Goal: Communication & Community: Answer question/provide support

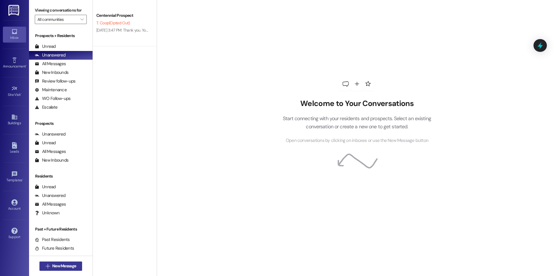
click at [62, 263] on button " New Message" at bounding box center [60, 266] width 43 height 9
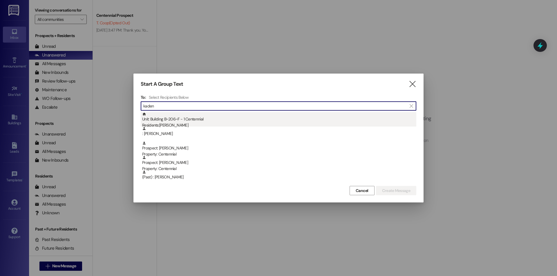
type input "kaden"
click at [205, 123] on div "Residents: Kaden DeLlamas" at bounding box center [279, 125] width 274 height 6
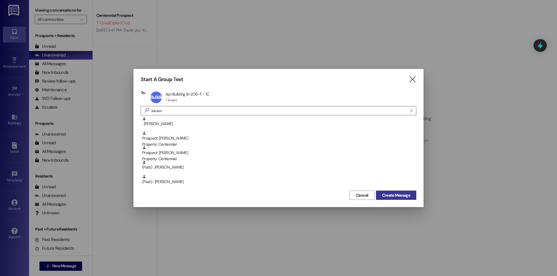
click at [384, 195] on span "Create Message" at bounding box center [396, 195] width 28 height 6
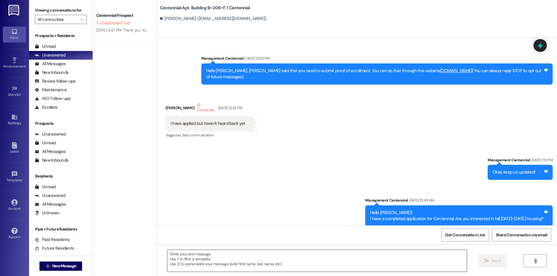
scroll to position [7552, 0]
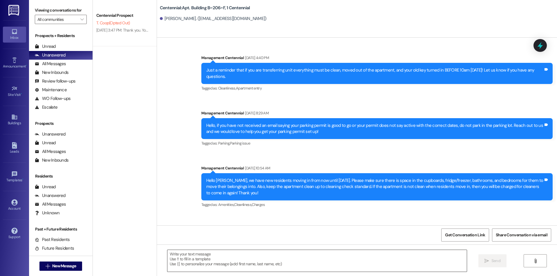
click at [224, 259] on textarea at bounding box center [316, 261] width 299 height 22
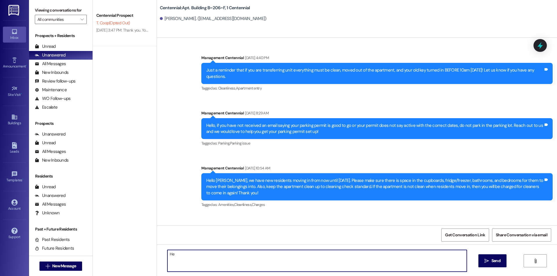
type textarea "H"
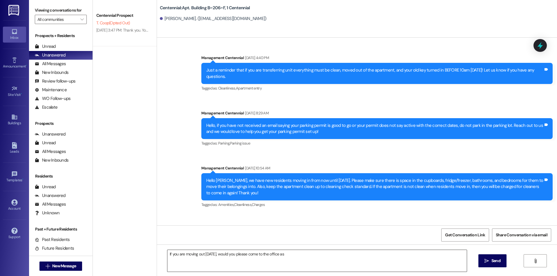
click at [297, 257] on textarea "If you are moving out today, would you please come to the office as" at bounding box center [316, 261] width 299 height 22
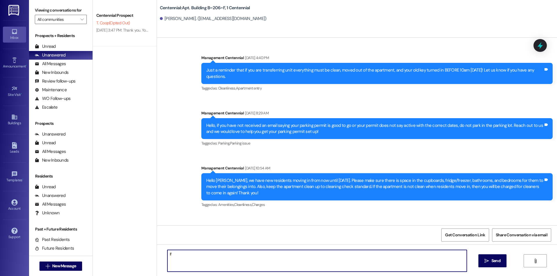
type textarea "I"
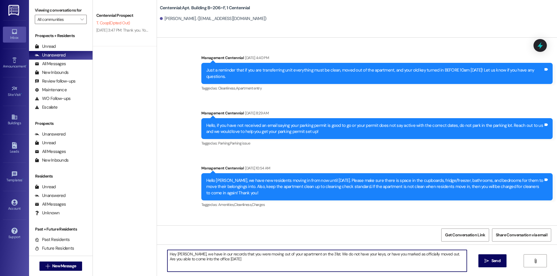
type textarea "Hey Kaden, we have in our records that you were moving out of your apartment on…"
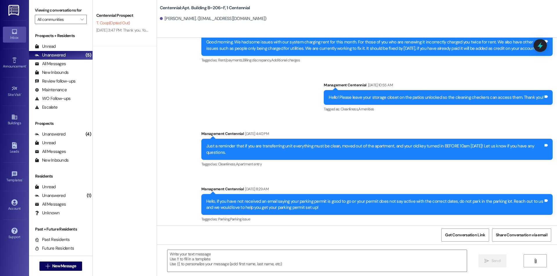
scroll to position [7598, 0]
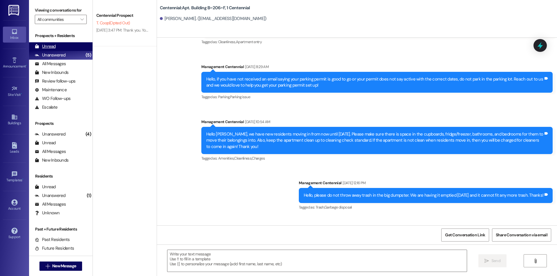
click at [57, 46] on div "Unread (0)" at bounding box center [60, 46] width 63 height 9
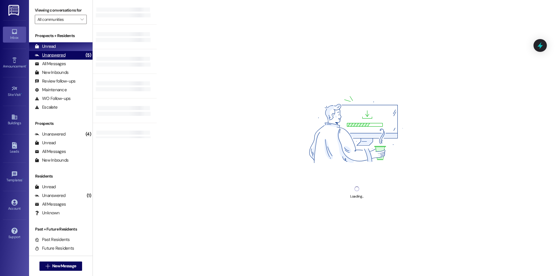
click at [55, 57] on div "Unanswered" at bounding box center [50, 55] width 31 height 6
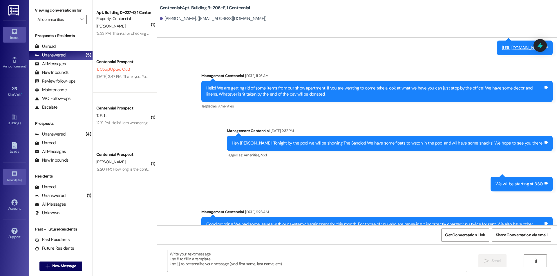
scroll to position [7360, 0]
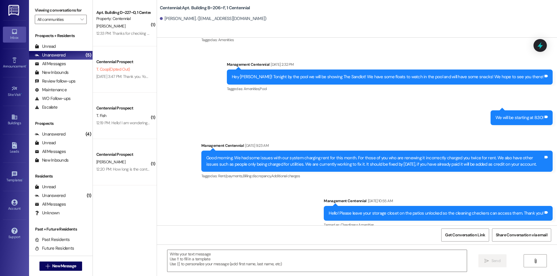
click at [127, 28] on div "[PERSON_NAME]" at bounding box center [123, 26] width 55 height 7
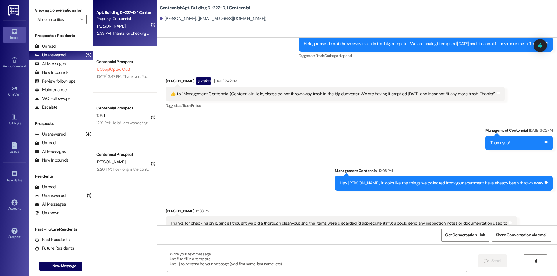
scroll to position [5330, 0]
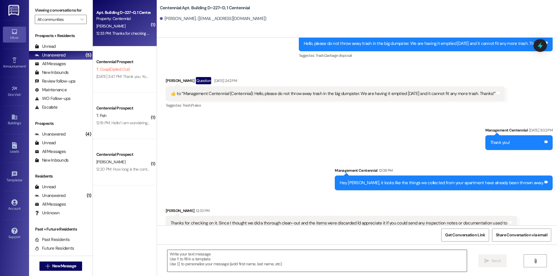
click at [266, 269] on textarea at bounding box center [316, 261] width 299 height 22
click at [279, 252] on textarea at bounding box center [316, 261] width 299 height 22
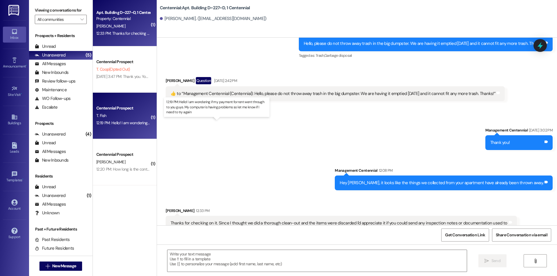
click at [112, 125] on div "12:19 PM: Hello! I am wondering if my payment for rent went through to you guys…" at bounding box center [221, 122] width 251 height 5
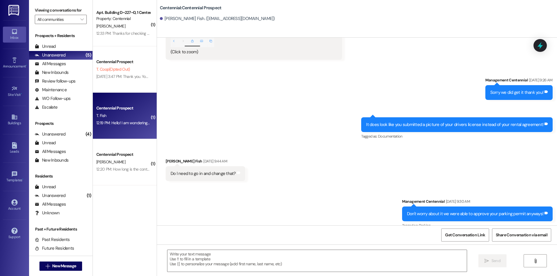
scroll to position [949, 0]
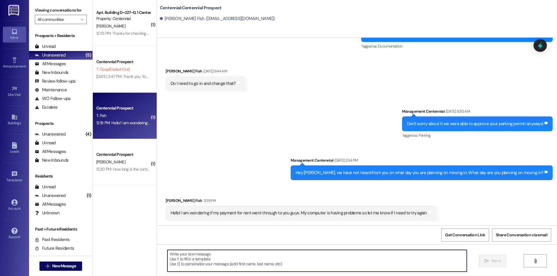
drag, startPoint x: 300, startPoint y: 260, endPoint x: 301, endPoint y: 263, distance: 3.0
click at [300, 260] on textarea at bounding box center [316, 261] width 299 height 22
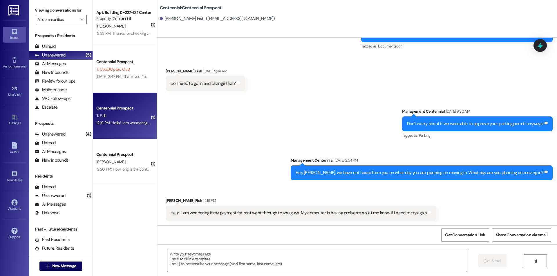
click at [189, 266] on textarea at bounding box center [316, 261] width 299 height 22
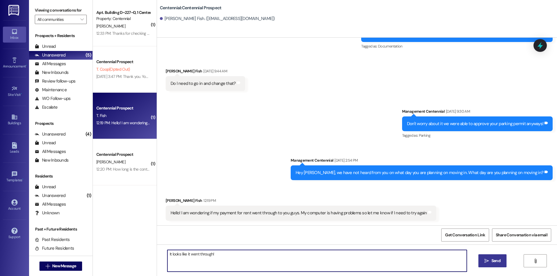
type textarea "It looks like it went through!"
click at [498, 261] on span "Send" at bounding box center [495, 261] width 9 height 6
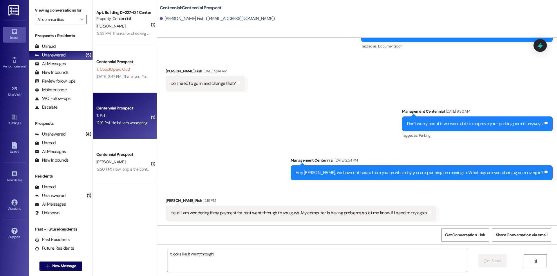
scroll to position [989, 0]
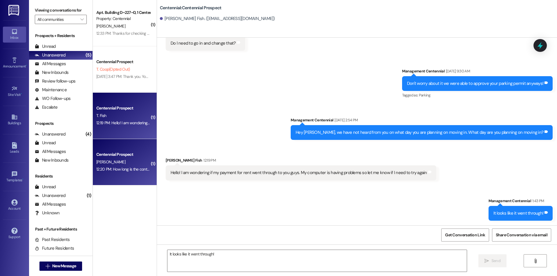
click at [117, 162] on div "A. Mitchell" at bounding box center [123, 162] width 55 height 7
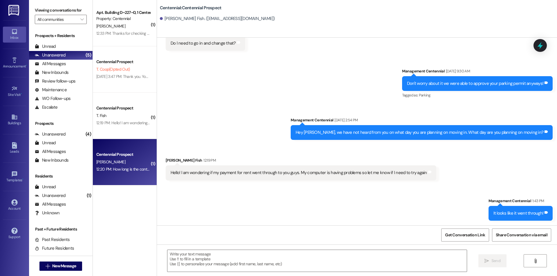
scroll to position [0, 0]
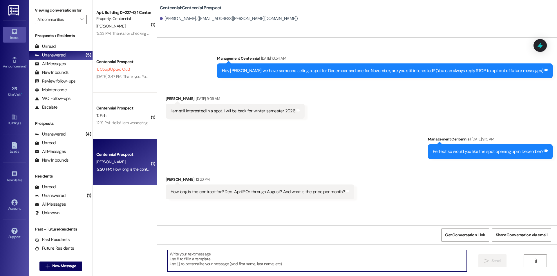
click at [241, 256] on textarea at bounding box center [316, 261] width 299 height 22
click at [312, 251] on textarea at bounding box center [316, 261] width 299 height 22
click at [290, 268] on textarea at bounding box center [316, 261] width 299 height 22
type textarea "t"
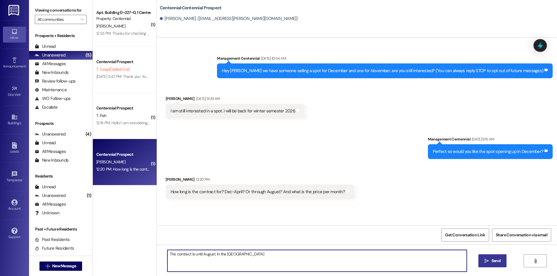
drag, startPoint x: 237, startPoint y: 255, endPoint x: 330, endPoint y: 263, distance: 93.4
click at [330, 263] on textarea "The contract is until August. In the Centennial" at bounding box center [316, 261] width 299 height 22
drag, startPoint x: 312, startPoint y: 267, endPoint x: 307, endPoint y: 266, distance: 4.9
click at [312, 267] on textarea "The contract is until August. In the Centennial apartments rent is" at bounding box center [316, 261] width 299 height 22
type textarea "The contract is until August. In the Centennial apartments rent is 430 a month …"
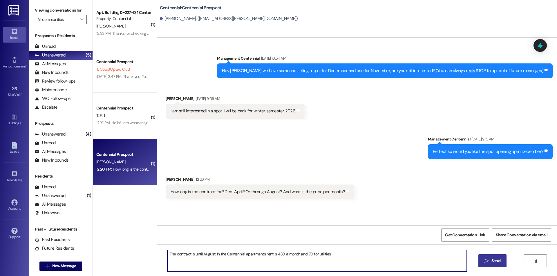
click at [492, 258] on span "Send" at bounding box center [495, 261] width 9 height 6
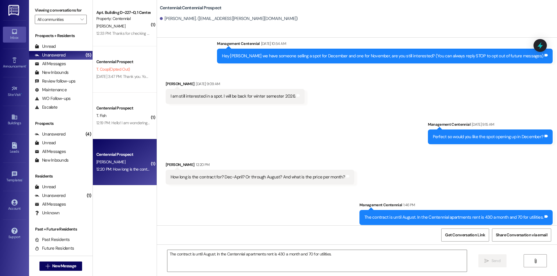
scroll to position [19, 0]
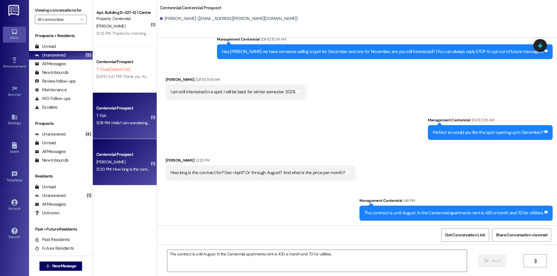
click at [133, 127] on div "12:19 PM: Hello! I am wondering if my payment for rent went through to you guys…" at bounding box center [123, 122] width 55 height 7
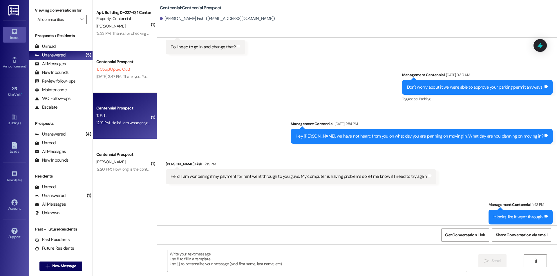
scroll to position [989, 0]
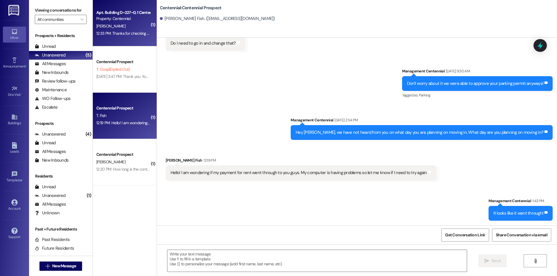
click at [105, 32] on div "12:33 PM: Thanks for checking on it. Since I thought we did a thorough clean-ou…" at bounding box center [272, 33] width 352 height 5
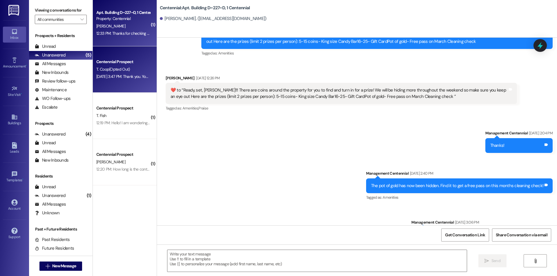
scroll to position [5330, 0]
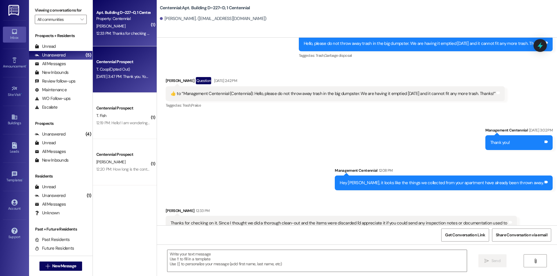
click at [112, 67] on span "T. Coop (Opted Out)" at bounding box center [112, 69] width 33 height 5
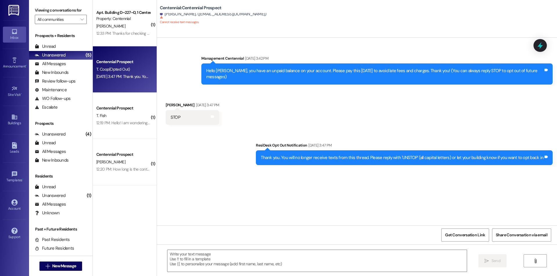
scroll to position [0, 0]
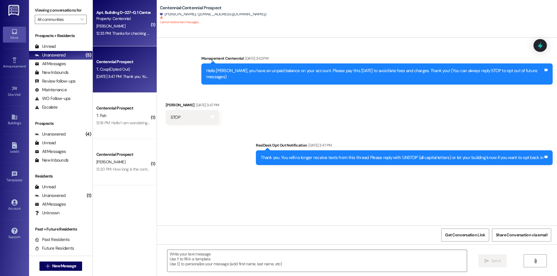
click at [124, 36] on div "12:33 PM: Thanks for checking on it. Since I thought we did a thorough clean-ou…" at bounding box center [272, 33] width 352 height 5
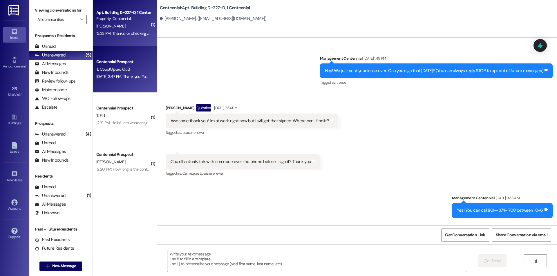
scroll to position [5330, 0]
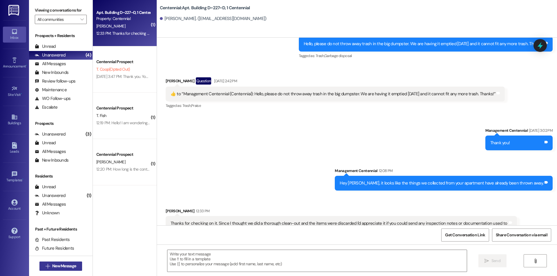
click at [59, 264] on span "New Message" at bounding box center [64, 266] width 24 height 6
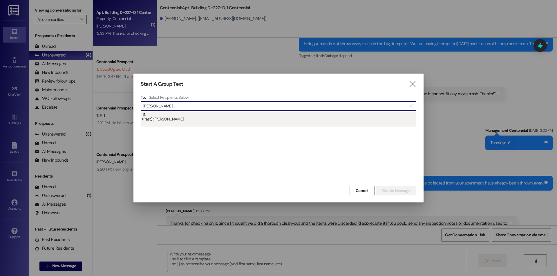
type input "jordan kar"
click at [190, 116] on div "(Past) : Jordan Karpowitz" at bounding box center [279, 117] width 274 height 10
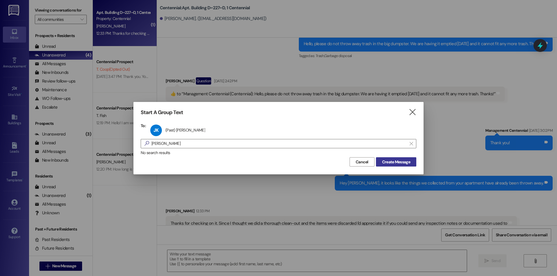
click at [412, 164] on button "Create Message" at bounding box center [396, 161] width 40 height 9
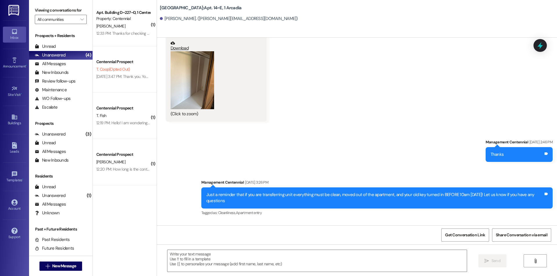
scroll to position [5117, 0]
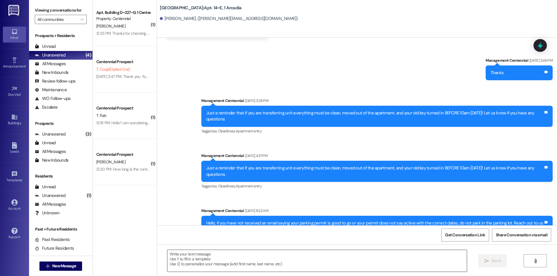
click at [273, 269] on textarea at bounding box center [316, 261] width 299 height 22
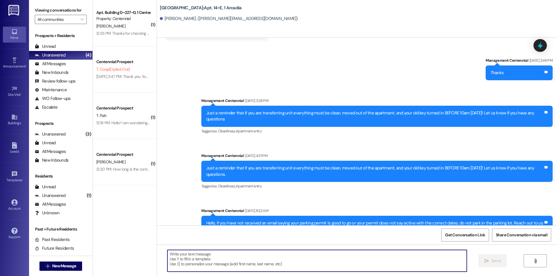
click at [278, 265] on textarea at bounding box center [316, 261] width 299 height 22
click at [276, 258] on textarea at bounding box center [316, 261] width 299 height 22
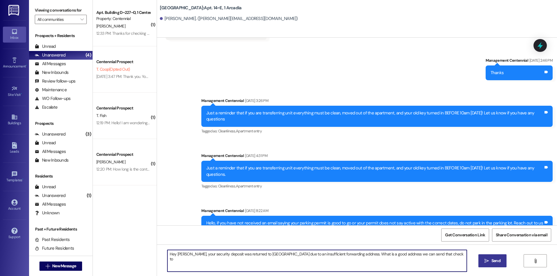
type textarea "Hey [PERSON_NAME], your security deposit was returned to [GEOGRAPHIC_DATA] due …"
drag, startPoint x: 417, startPoint y: 257, endPoint x: 145, endPoint y: 256, distance: 271.9
click at [145, 256] on div "( 1 ) Apt. Building D~227~D, 1 Centennial Property: Centennial K. Anderson 12:3…" at bounding box center [325, 138] width 464 height 276
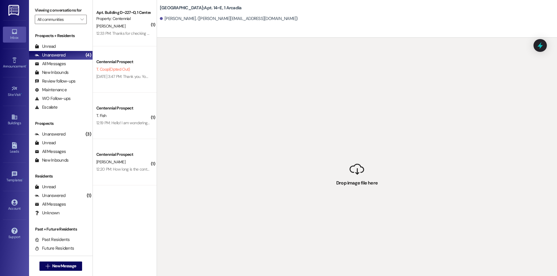
click at [180, 26] on div "Arcadia: Apt. 14~E, 1 Arcadia Jordan Karpowitz. (jordan.karpowitz23@gmail.com)" at bounding box center [357, 19] width 400 height 38
click at [52, 263] on span "New Message" at bounding box center [64, 266] width 24 height 6
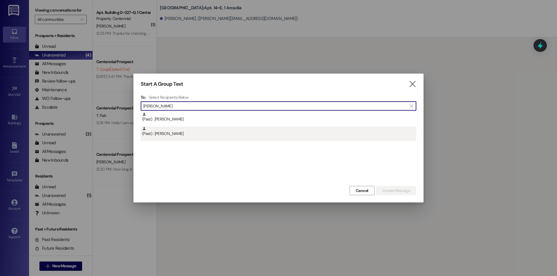
type input "jordan k"
click at [186, 133] on div "(Past) : Jordan Karpowitz" at bounding box center [279, 132] width 274 height 10
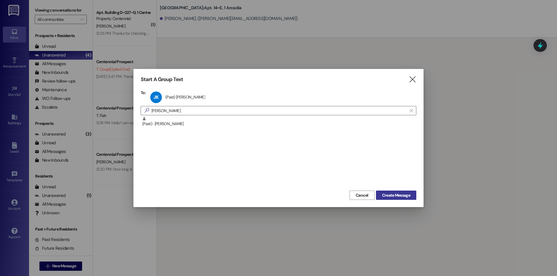
click at [378, 195] on button "Create Message" at bounding box center [396, 195] width 40 height 9
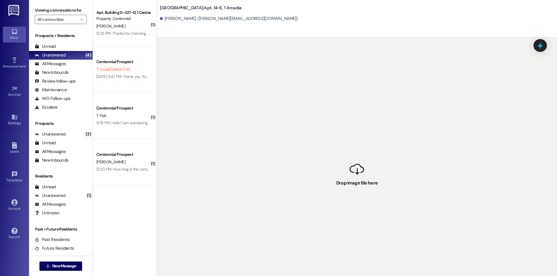
click at [288, 192] on div " Drop image file here" at bounding box center [357, 176] width 400 height 276
click at [256, 189] on div " Drop image file here" at bounding box center [357, 176] width 400 height 276
drag, startPoint x: 256, startPoint y: 189, endPoint x: 259, endPoint y: 188, distance: 3.3
click at [256, 189] on div " Drop image file here" at bounding box center [357, 176] width 400 height 276
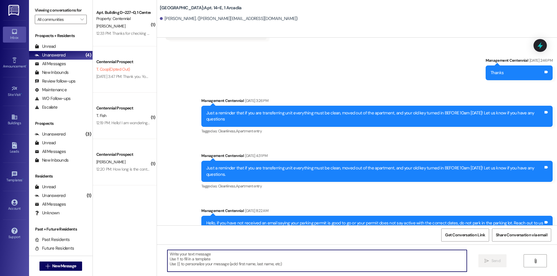
click at [280, 257] on textarea at bounding box center [316, 261] width 299 height 22
paste textarea "Hey [PERSON_NAME], your security deposit was returned to [GEOGRAPHIC_DATA] due …"
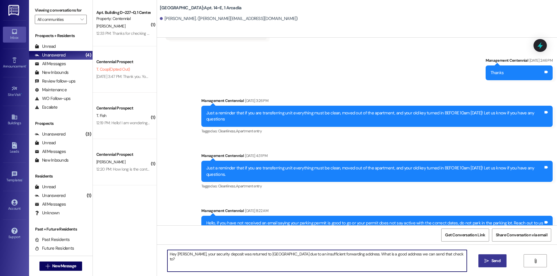
type textarea "Hey [PERSON_NAME], your security deposit was returned to [GEOGRAPHIC_DATA] due …"
click at [483, 264] on span " Send" at bounding box center [492, 261] width 18 height 6
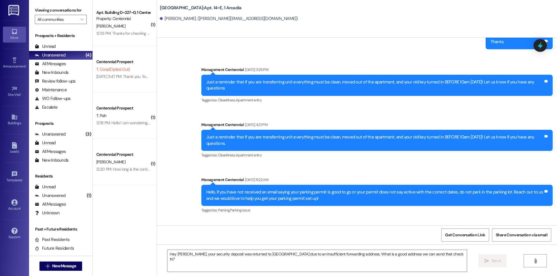
scroll to position [5157, 0]
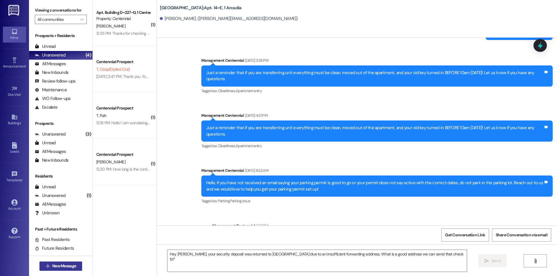
click at [69, 263] on span "New Message" at bounding box center [64, 266] width 24 height 6
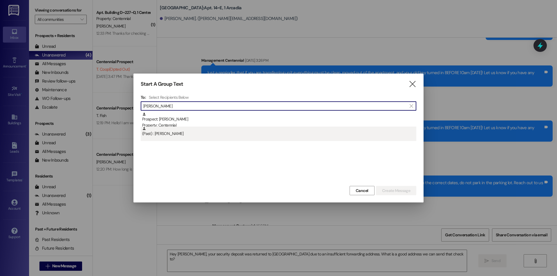
type input "peter smith"
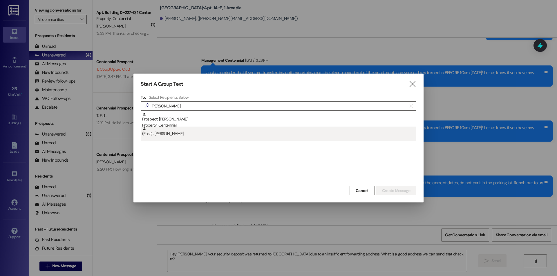
click at [174, 129] on div "(Past) : Peter Smith" at bounding box center [279, 132] width 274 height 10
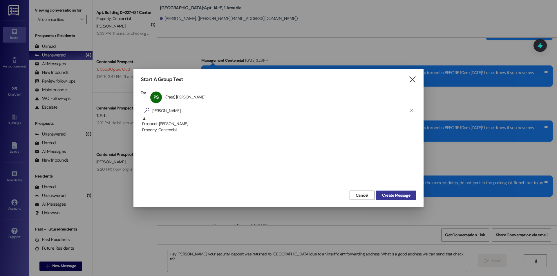
click at [392, 195] on span "Create Message" at bounding box center [396, 195] width 28 height 6
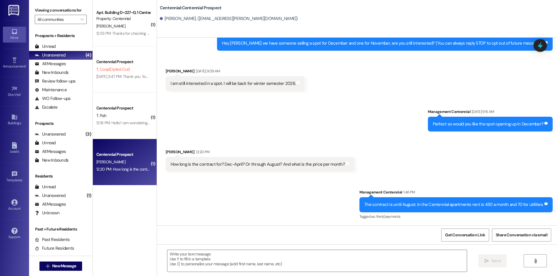
scroll to position [28, 0]
click at [49, 44] on div "Unread" at bounding box center [45, 46] width 21 height 6
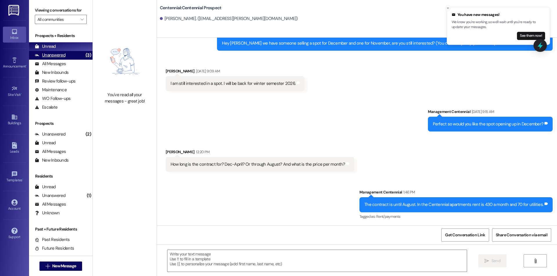
click at [54, 56] on div "Unanswered" at bounding box center [50, 55] width 31 height 6
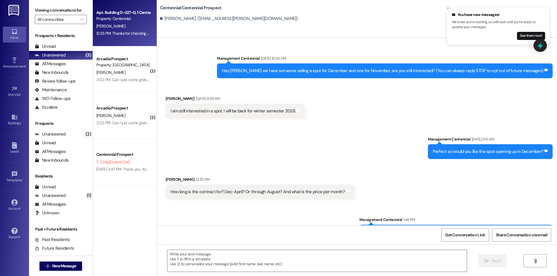
click at [116, 43] on div "Apt. Building D~227~D, 1 Centennial Property: Centennial K. Anderson 12:33 PM: …" at bounding box center [125, 23] width 64 height 46
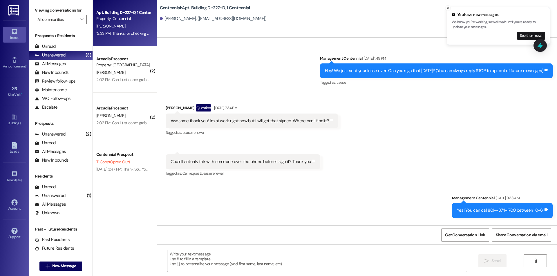
scroll to position [5330, 0]
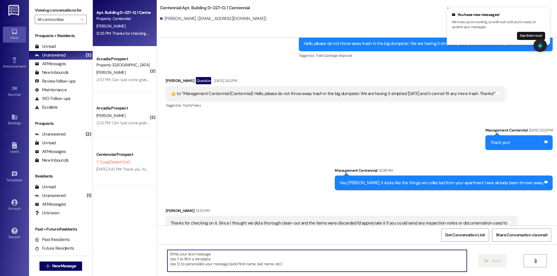
click at [262, 253] on textarea at bounding box center [316, 261] width 299 height 22
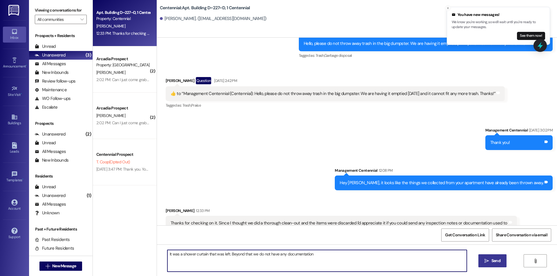
type textarea "It was a shower curtain that was left. Beyond that we do not have any documenta…"
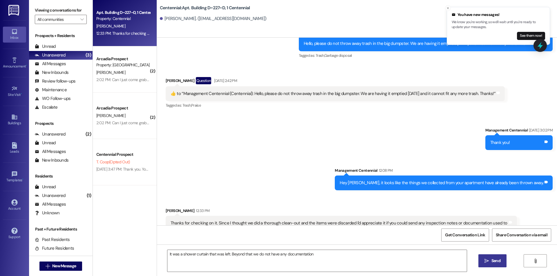
click at [497, 264] on span "Send" at bounding box center [495, 261] width 9 height 6
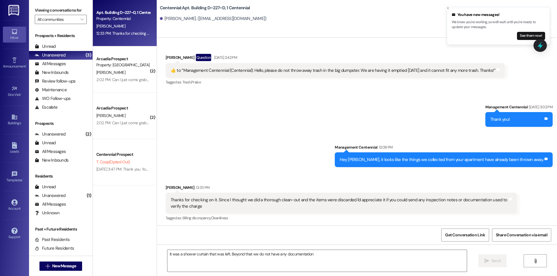
scroll to position [5370, 0]
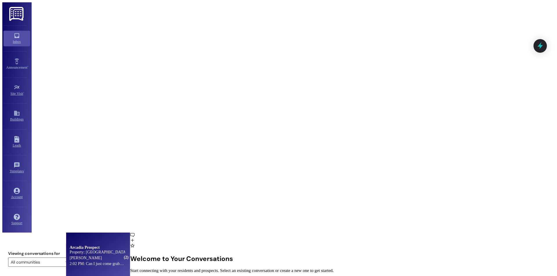
click at [98, 256] on span "[PERSON_NAME]" at bounding box center [86, 258] width 32 height 4
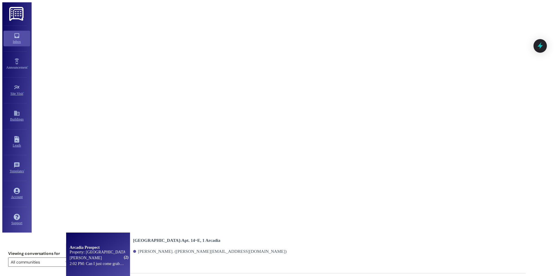
scroll to position [5245, 0]
type textarea "Yes that would be fine"
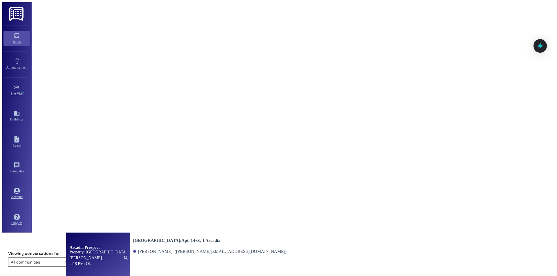
type textarea "j"
type textarea "Just make sure to have a proof of ID when you come and we will be able to get t…"
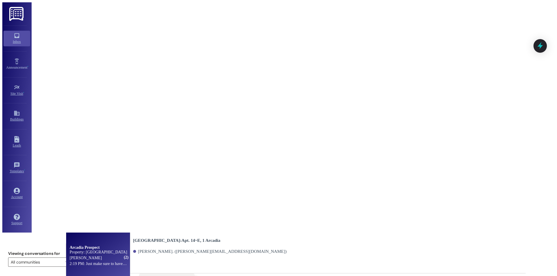
scroll to position [5424, 0]
click at [119, 255] on div "[PERSON_NAME]" at bounding box center [98, 258] width 59 height 6
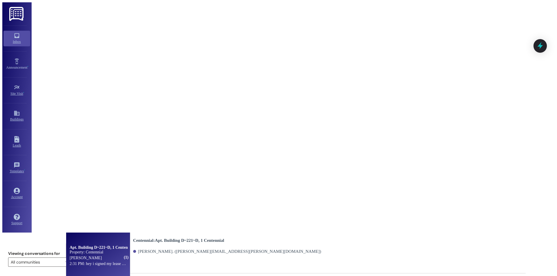
type textarea "Yes, our system incorrectly charged you. We just fixed it so it should be corre…"
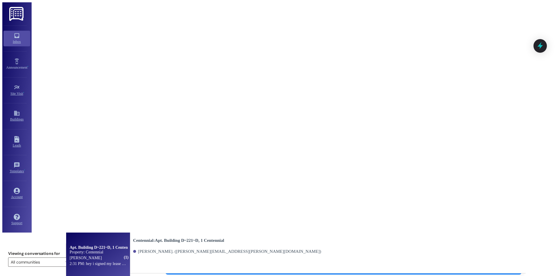
type textarea "No problem"
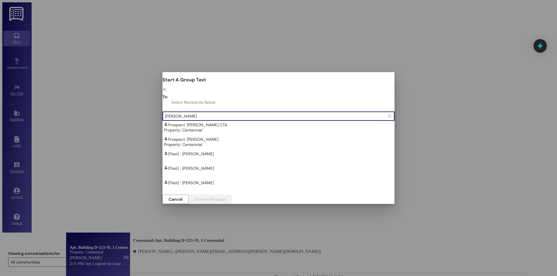
type input "[PERSON_NAME]"
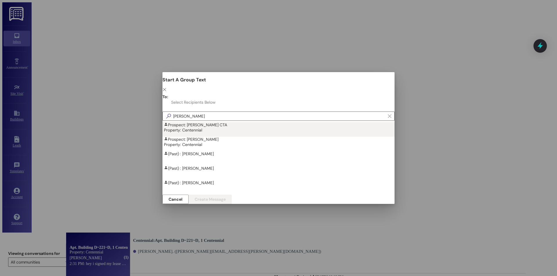
click at [185, 122] on div "Prospect: [PERSON_NAME] CTA Property: Centennial" at bounding box center [280, 127] width 232 height 10
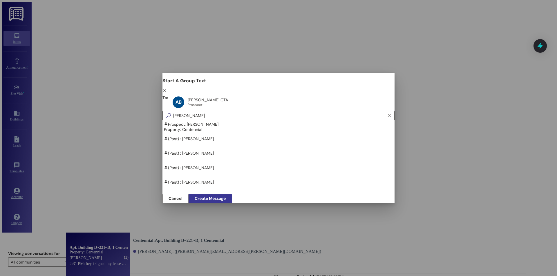
click at [232, 194] on button "Create Message" at bounding box center [209, 198] width 43 height 9
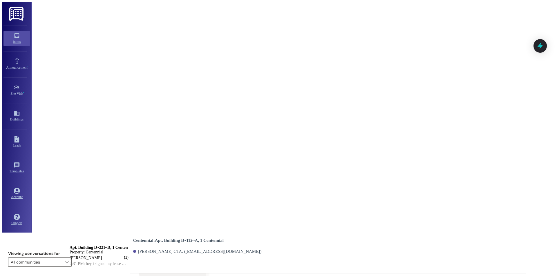
scroll to position [962, 0]
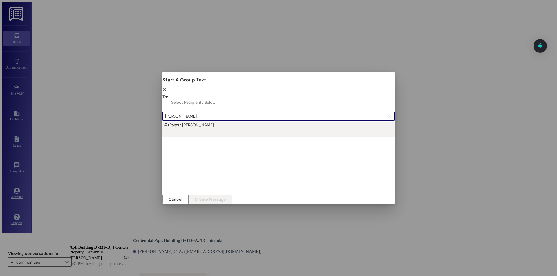
type input "[PERSON_NAME]"
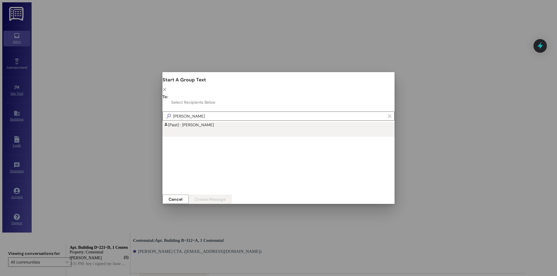
click at [165, 122] on div "(Past) : [PERSON_NAME]" at bounding box center [280, 124] width 232 height 5
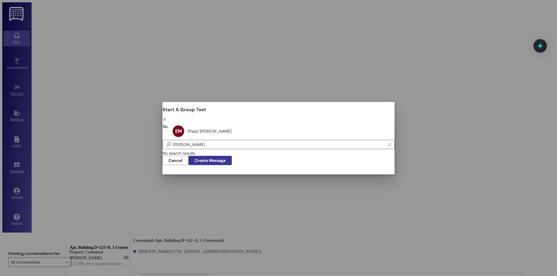
click at [226, 161] on span "Create Message" at bounding box center [210, 161] width 31 height 6
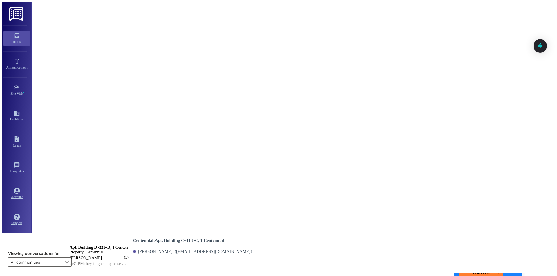
scroll to position [6854, 0]
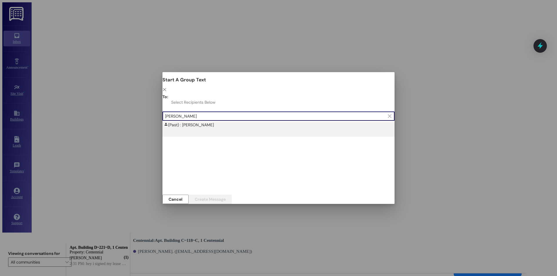
type input "[PERSON_NAME]"
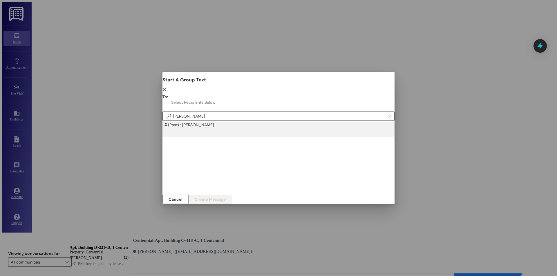
click at [192, 122] on div "(Past) : [PERSON_NAME]" at bounding box center [280, 124] width 232 height 5
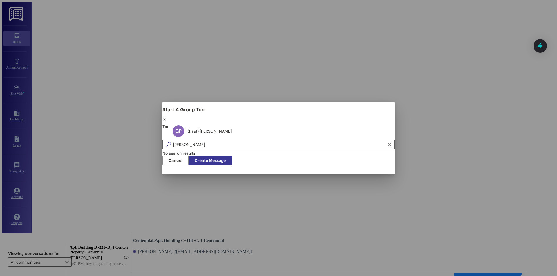
click at [226, 164] on span "Create Message" at bounding box center [210, 161] width 31 height 6
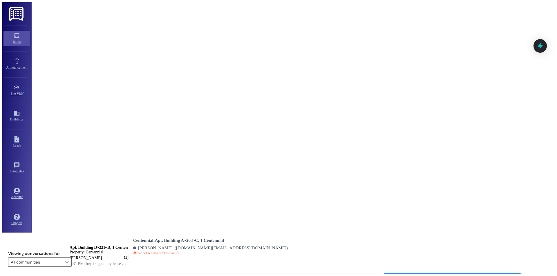
scroll to position [5049, 0]
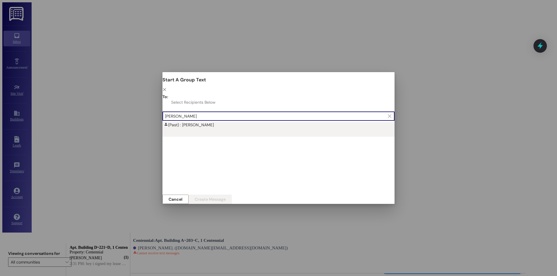
type input "[PERSON_NAME]"
click at [164, 122] on div "(Past) : [PERSON_NAME]" at bounding box center [280, 124] width 232 height 5
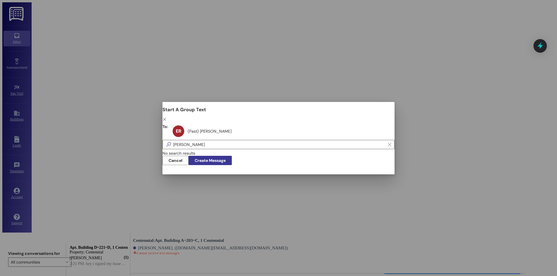
click at [226, 160] on span "Create Message" at bounding box center [210, 161] width 31 height 6
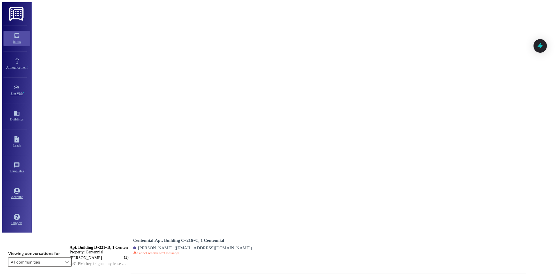
scroll to position [0, 0]
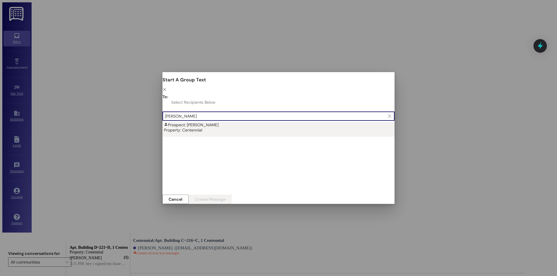
type input "[PERSON_NAME]"
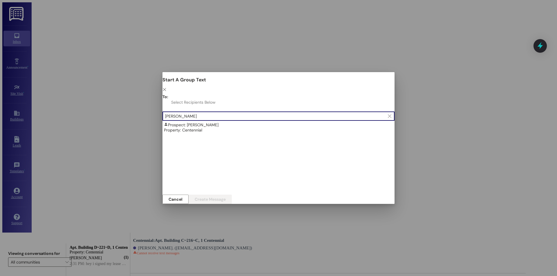
click at [164, 122] on div "Prospect: [PERSON_NAME] Property: Centennial" at bounding box center [280, 127] width 232 height 10
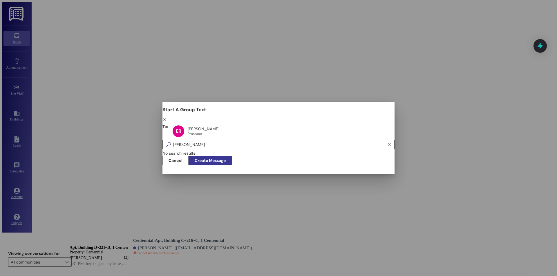
click at [226, 162] on span "Create Message" at bounding box center [210, 161] width 31 height 6
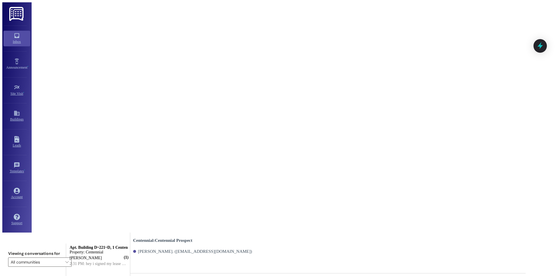
scroll to position [397, 0]
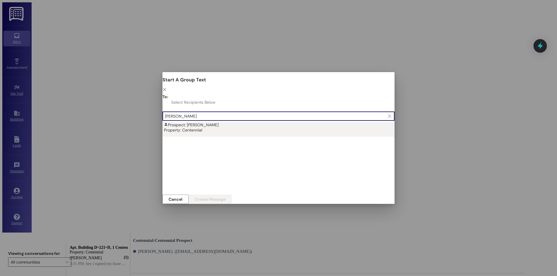
type input "[PERSON_NAME]"
click at [193, 128] on div "Property: Centennial" at bounding box center [280, 130] width 232 height 5
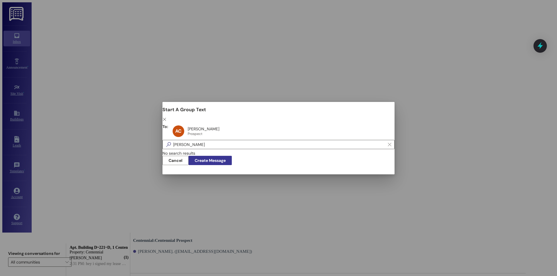
click at [226, 162] on span "Create Message" at bounding box center [210, 161] width 31 height 6
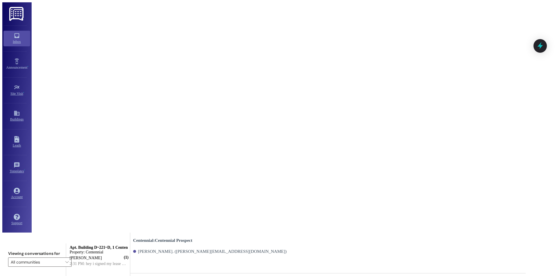
scroll to position [917, 0]
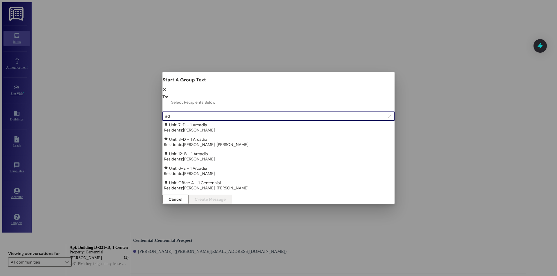
type input "a"
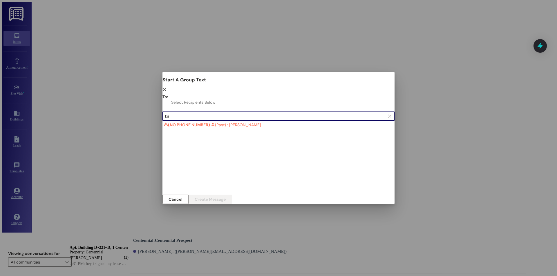
type input "k"
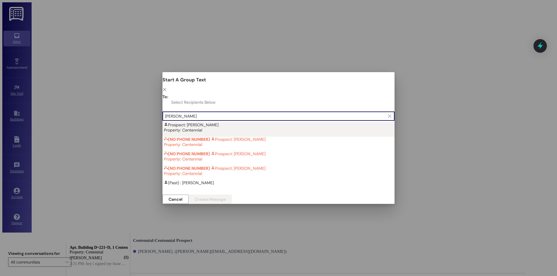
type input "[PERSON_NAME]"
click at [193, 128] on div "Property: Centennial" at bounding box center [280, 130] width 232 height 5
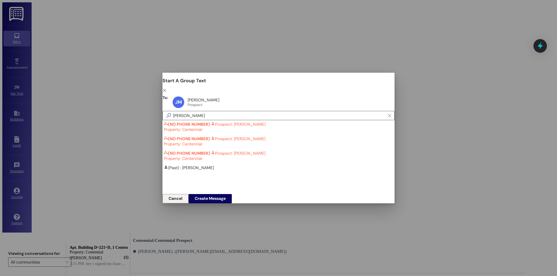
click at [182, 196] on span "Cancel" at bounding box center [175, 199] width 14 height 6
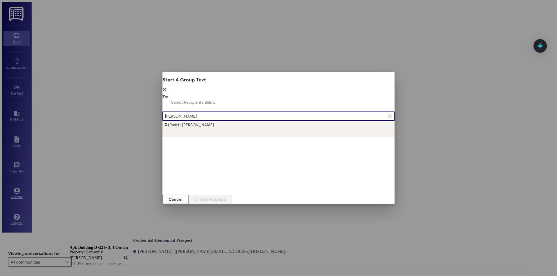
type input "[PERSON_NAME]"
click at [166, 122] on div "(Past) : [PERSON_NAME]" at bounding box center [280, 124] width 232 height 5
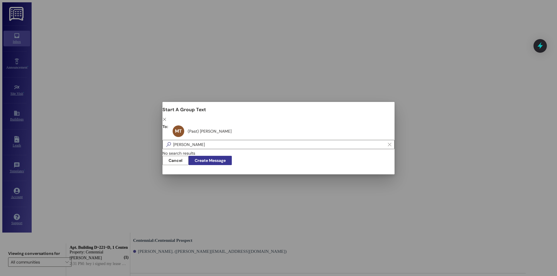
click at [226, 163] on span "Create Message" at bounding box center [210, 161] width 31 height 6
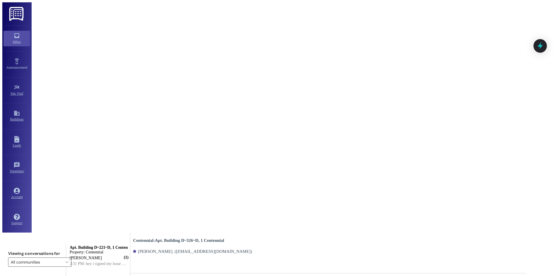
scroll to position [7949, 0]
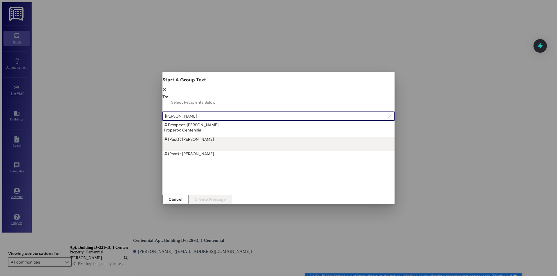
type input "[PERSON_NAME]"
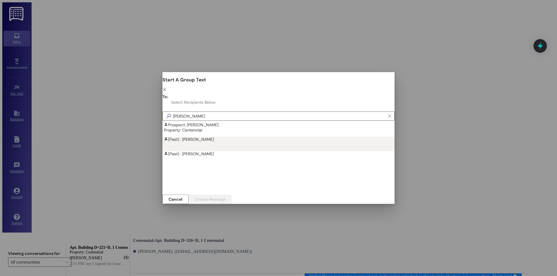
click at [164, 137] on div "(Past) : [PERSON_NAME]" at bounding box center [280, 139] width 232 height 5
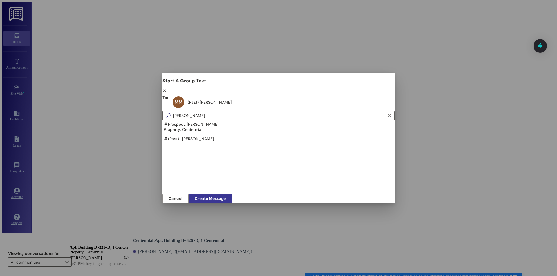
click at [226, 197] on span "Create Message" at bounding box center [210, 199] width 31 height 6
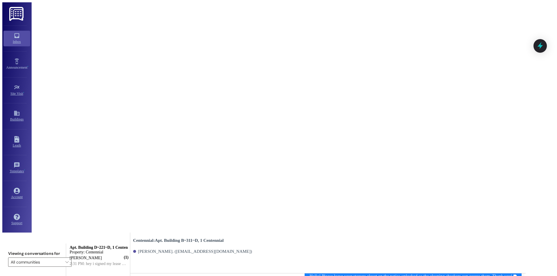
scroll to position [5396, 0]
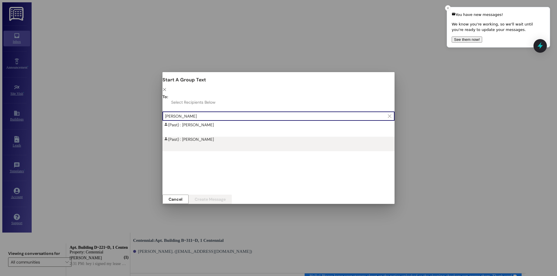
type input "[PERSON_NAME]"
click at [164, 137] on div "(Past) : [PERSON_NAME]" at bounding box center [280, 139] width 232 height 5
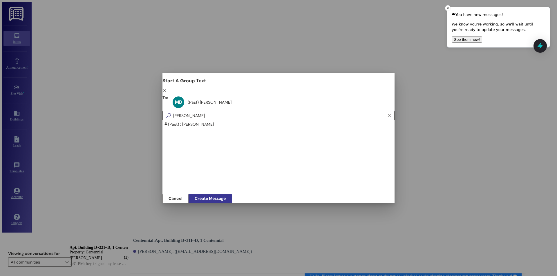
click at [226, 197] on span "Create Message" at bounding box center [210, 199] width 31 height 6
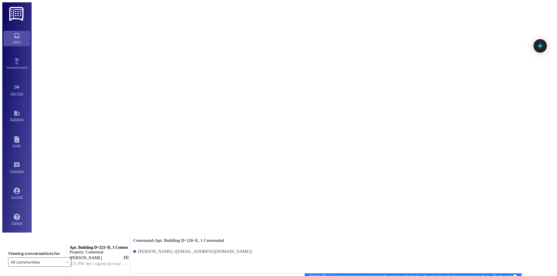
scroll to position [6234, 0]
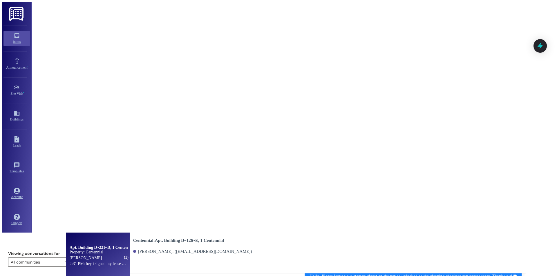
click at [137, 262] on div "2:31 PM: hey i signed my lease before a certain time period so that it would st…" at bounding box center [166, 264] width 192 height 4
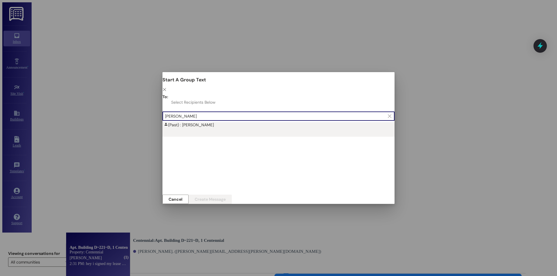
type input "[PERSON_NAME]"
click at [165, 122] on div "(Past) : [PERSON_NAME]" at bounding box center [280, 124] width 232 height 5
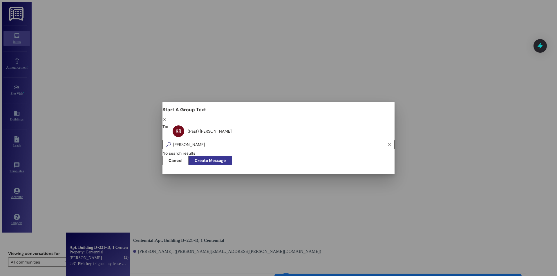
click at [226, 159] on span "Create Message" at bounding box center [210, 161] width 31 height 6
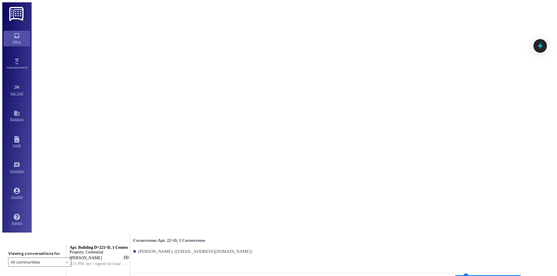
scroll to position [6436, 0]
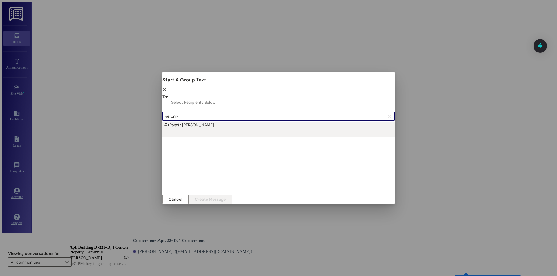
type input "veronik"
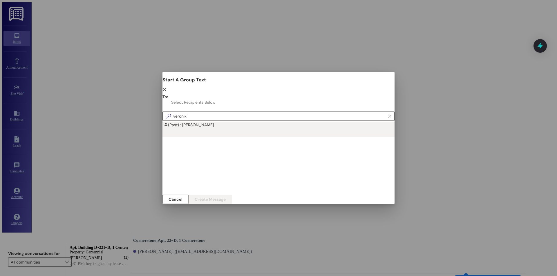
click at [177, 122] on div "(Past) : [PERSON_NAME]" at bounding box center [280, 124] width 232 height 5
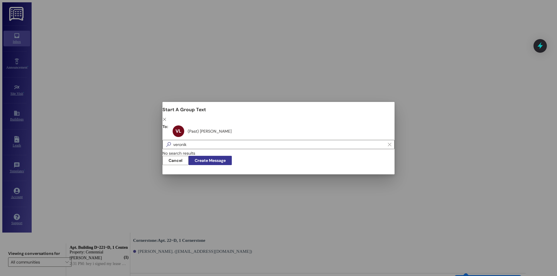
click at [232, 157] on button "Create Message" at bounding box center [209, 160] width 43 height 9
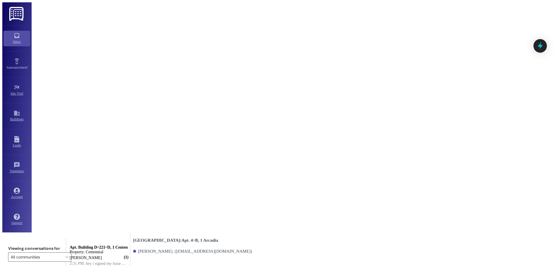
scroll to position [13466, 0]
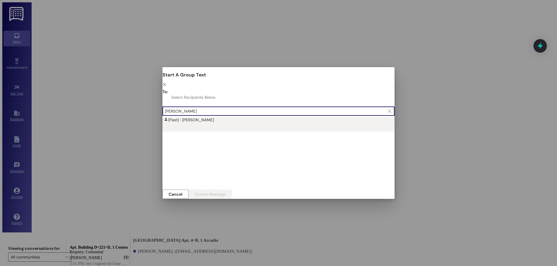
type input "[PERSON_NAME]"
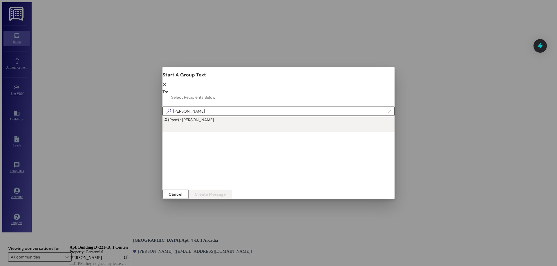
click at [178, 117] on div "(Past) : [PERSON_NAME]" at bounding box center [280, 119] width 232 height 5
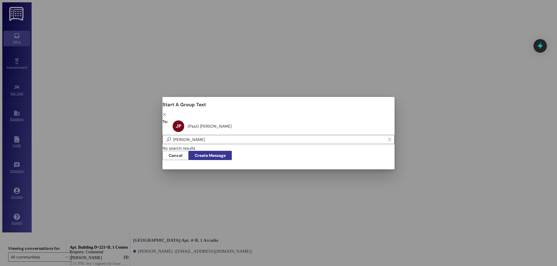
click at [226, 155] on span "Create Message" at bounding box center [210, 156] width 31 height 6
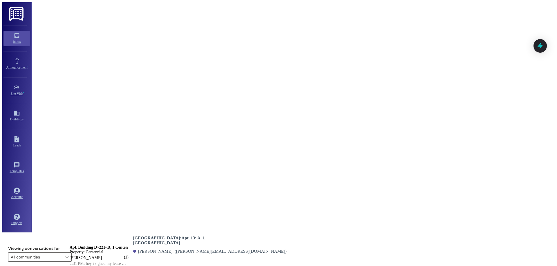
scroll to position [4262, 0]
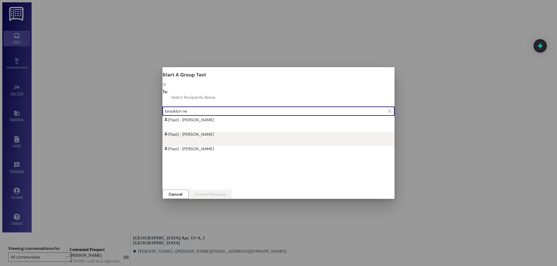
type input "brooklyn ne"
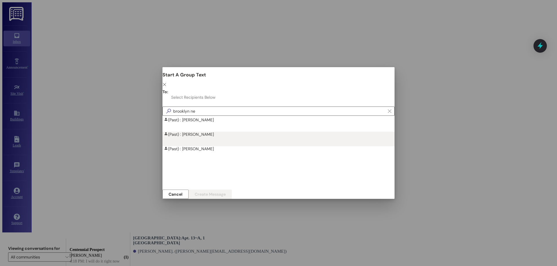
click at [171, 135] on div "(Past) : [PERSON_NAME]" at bounding box center [278, 139] width 233 height 14
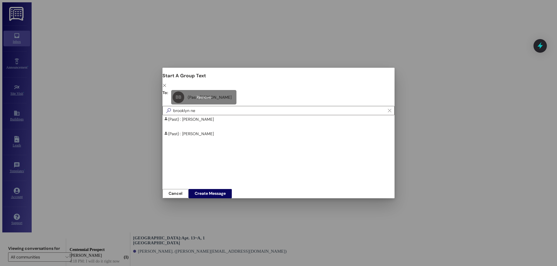
click at [183, 93] on div "BB (Past) [PERSON_NAME] (Past) [PERSON_NAME] click to remove" at bounding box center [203, 97] width 65 height 14
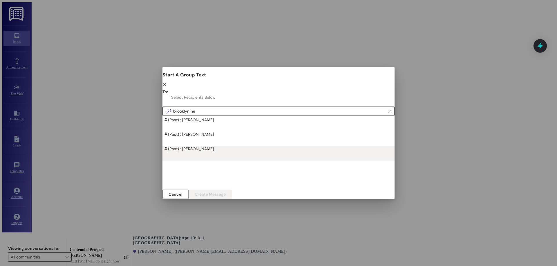
click at [179, 146] on div "(Past) : [PERSON_NAME]" at bounding box center [280, 148] width 232 height 5
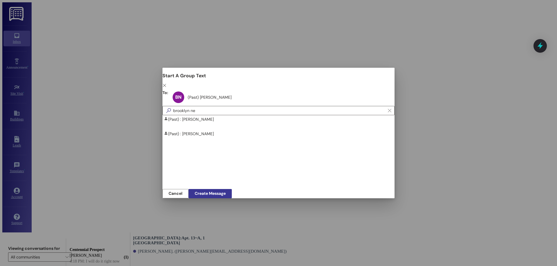
click at [226, 191] on span "Create Message" at bounding box center [210, 194] width 31 height 6
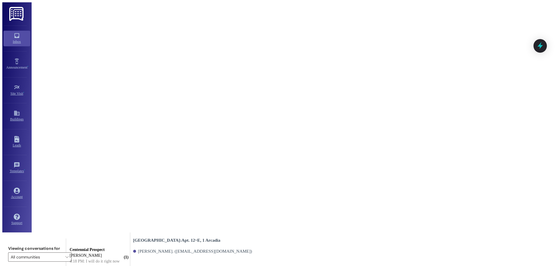
scroll to position [4956, 0]
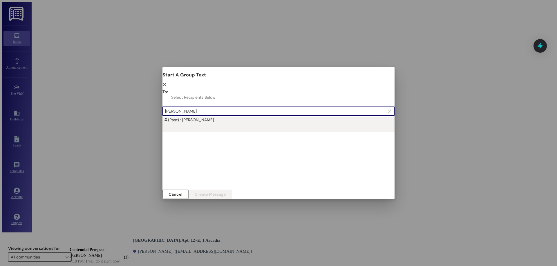
type input "[PERSON_NAME]"
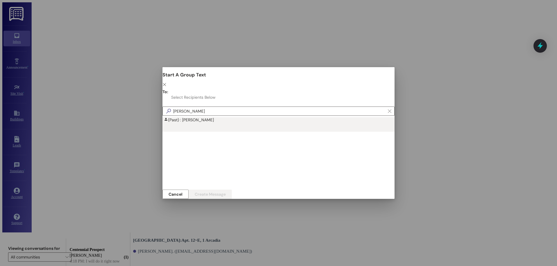
click at [188, 117] on div "(Past) : [PERSON_NAME]" at bounding box center [280, 119] width 232 height 5
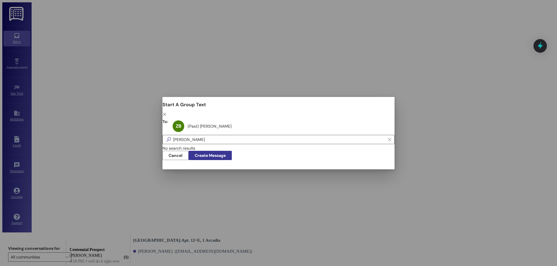
click at [226, 159] on span "Create Message" at bounding box center [210, 156] width 31 height 6
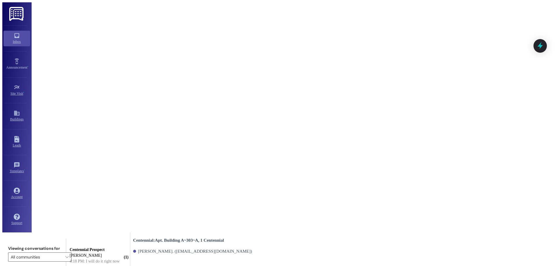
scroll to position [1939, 0]
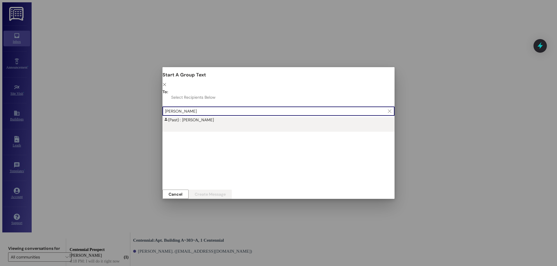
type input "[PERSON_NAME]"
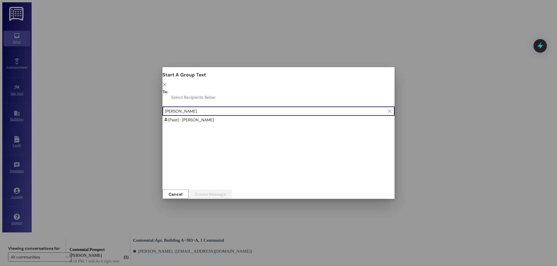
click at [188, 117] on div "(Past) : [PERSON_NAME]" at bounding box center [280, 119] width 232 height 5
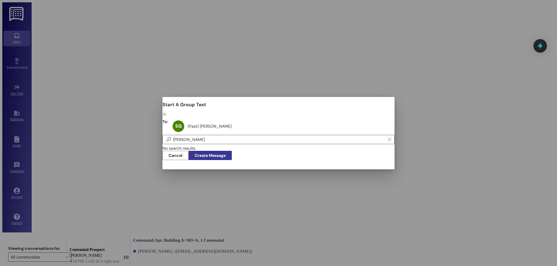
click at [232, 160] on button "Create Message" at bounding box center [209, 155] width 43 height 9
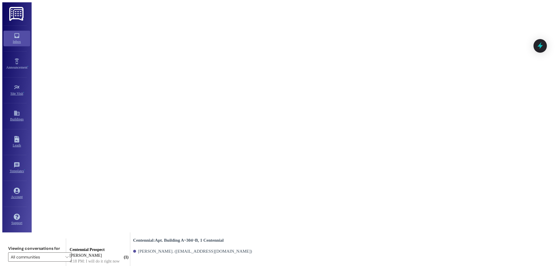
scroll to position [5799, 0]
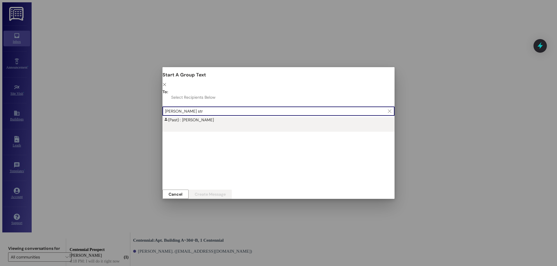
type input "[PERSON_NAME] str"
click at [189, 118] on div "(Past) : [PERSON_NAME]" at bounding box center [278, 124] width 233 height 14
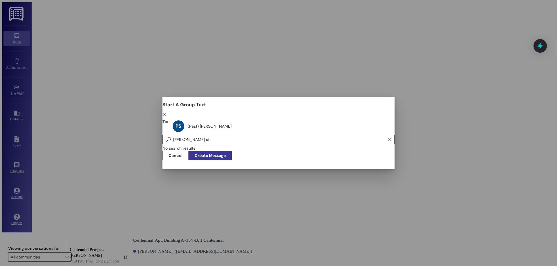
click at [226, 155] on span "Create Message" at bounding box center [210, 156] width 31 height 6
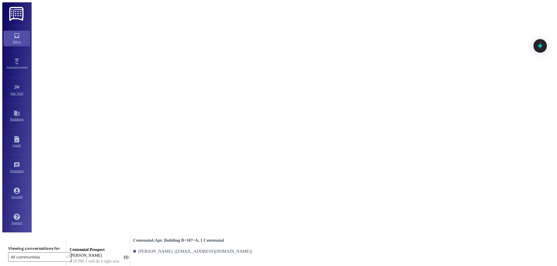
scroll to position [5029, 0]
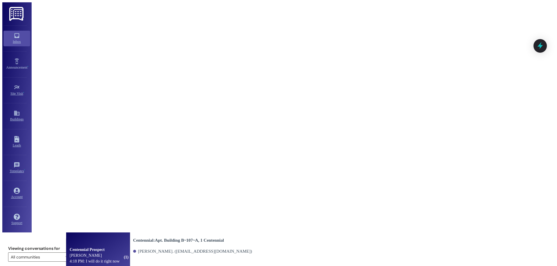
click at [106, 259] on div "4:18 PM: I will do it right now 4:18 PM: I will do it right now" at bounding box center [95, 261] width 50 height 4
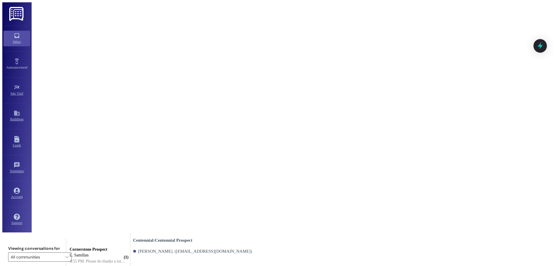
drag, startPoint x: 159, startPoint y: 222, endPoint x: 157, endPoint y: 278, distance: 55.7
click at [157, 276] on html "Inbox Go to Inbox Announcement • Send A Text Announcement Site Visit • Go to Si…" at bounding box center [278, 250] width 557 height 501
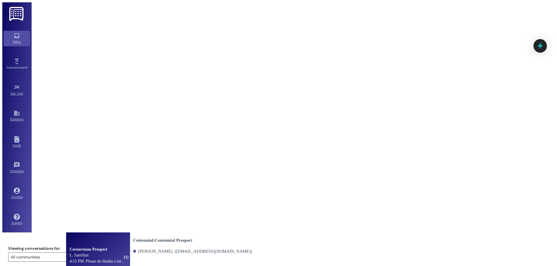
click at [115, 233] on div "Cornerstone Prospect L. Samillan 4:55 PM: Please do thanks a lot🙏🏻🙏🏻 4:55 PM: P…" at bounding box center [98, 256] width 65 height 47
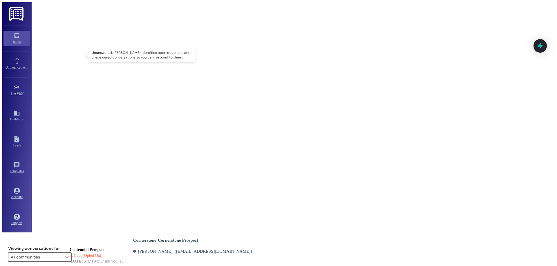
scroll to position [1, 0]
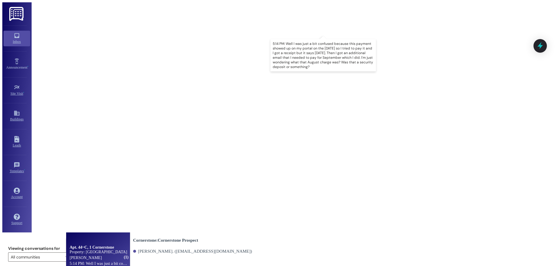
click at [121, 262] on div "5:14 PM: Well I was just a bit confused because this payment showed up on my po…" at bounding box center [337, 264] width 535 height 4
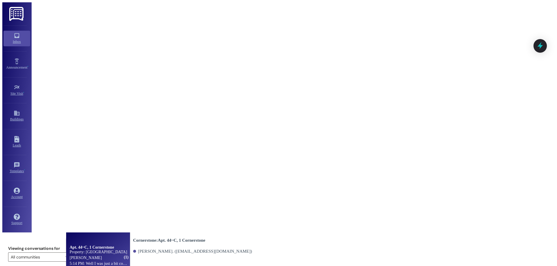
scroll to position [2010, 0]
type textarea "No problem"
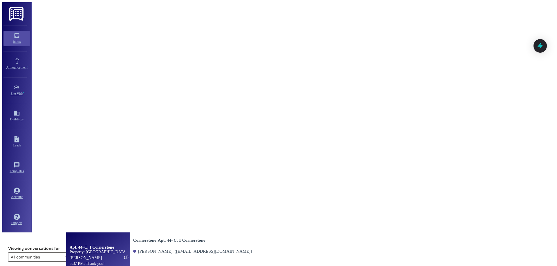
scroll to position [2138, 0]
